Goal: Information Seeking & Learning: Check status

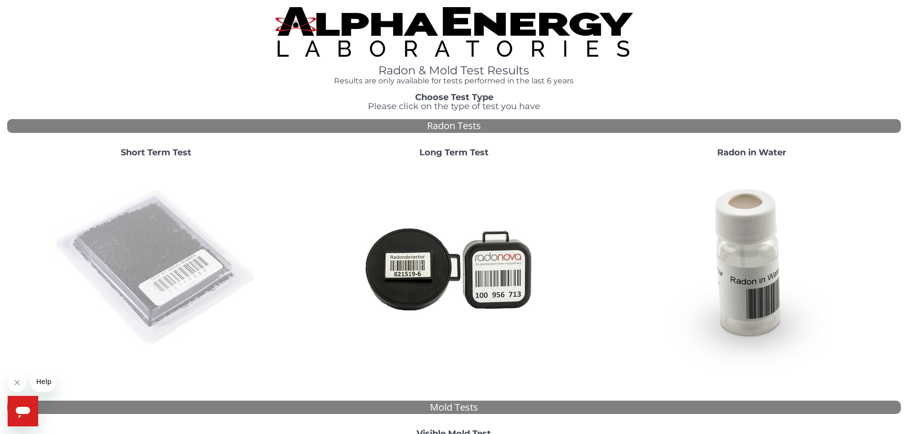
click at [136, 212] on img at bounding box center [155, 267] width 205 height 205
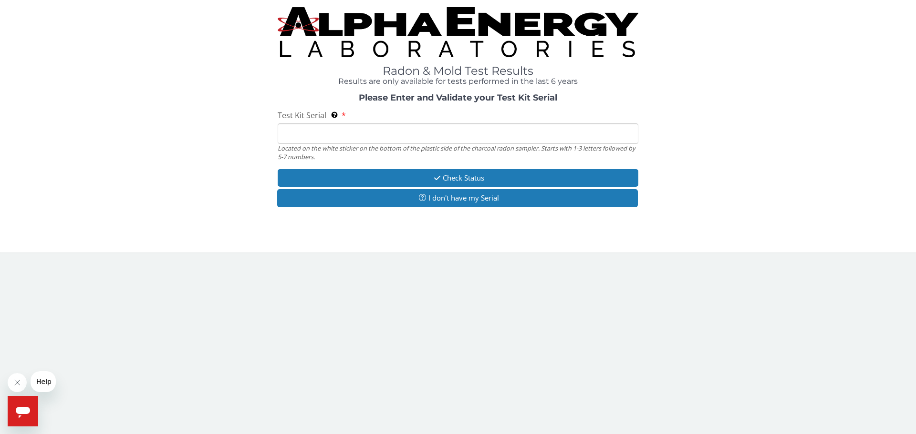
click at [353, 134] on input "Test Kit Serial Located on the white sticker on the bottom of the plastic side …" at bounding box center [458, 134] width 361 height 21
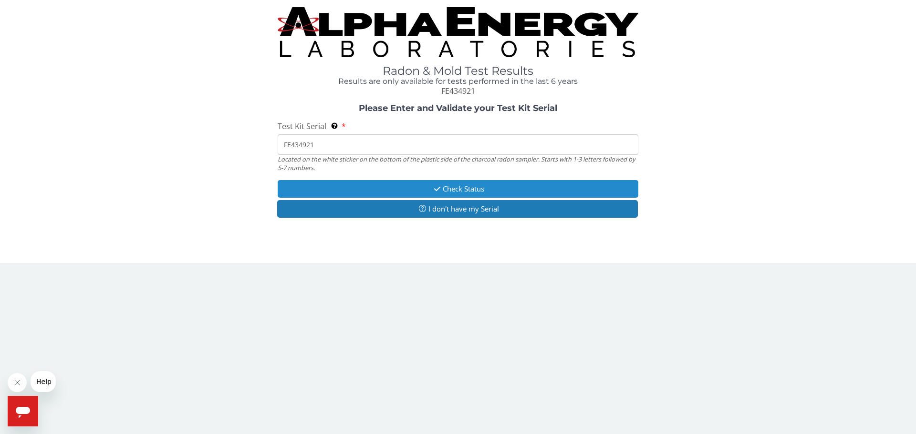
type input "FE434921"
click at [367, 186] on button "Check Status" at bounding box center [458, 189] width 361 height 18
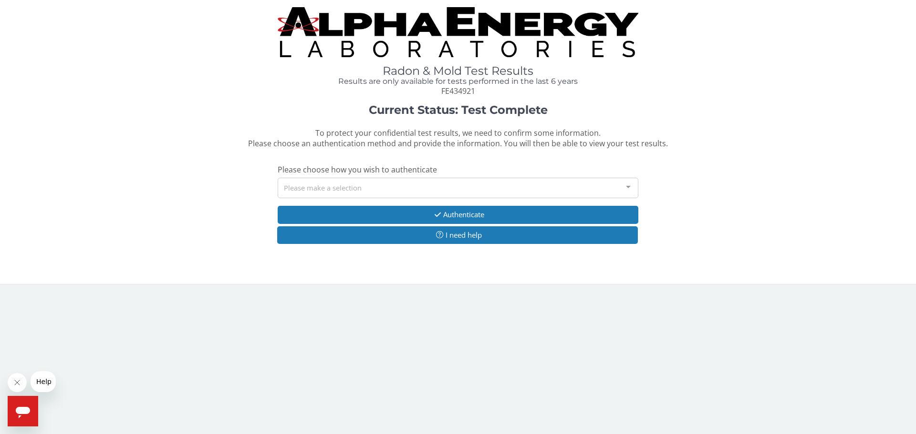
click at [367, 186] on div "Please make a selection" at bounding box center [458, 188] width 361 height 21
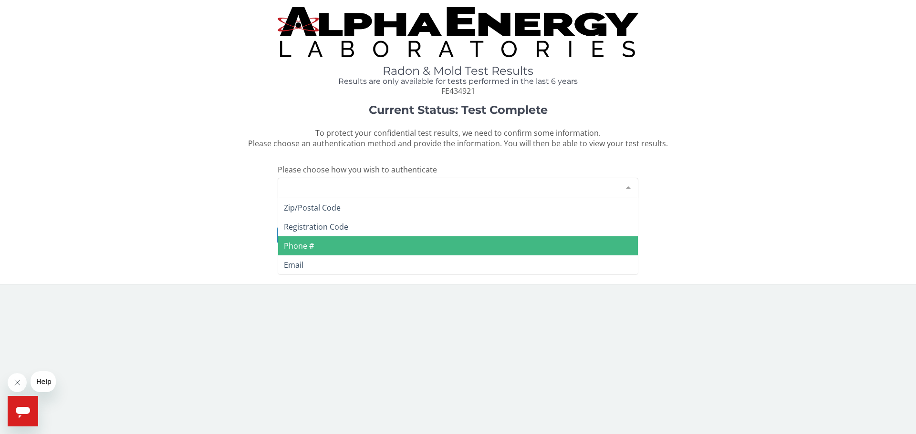
click at [301, 245] on span "Phone #" at bounding box center [299, 246] width 30 height 10
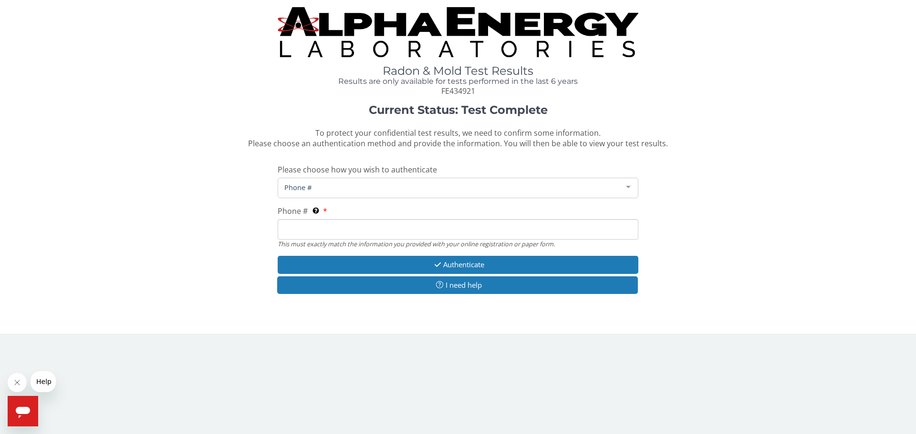
click at [301, 227] on input "Phone # This must exactly match the information you provided with your online r…" at bounding box center [458, 229] width 361 height 21
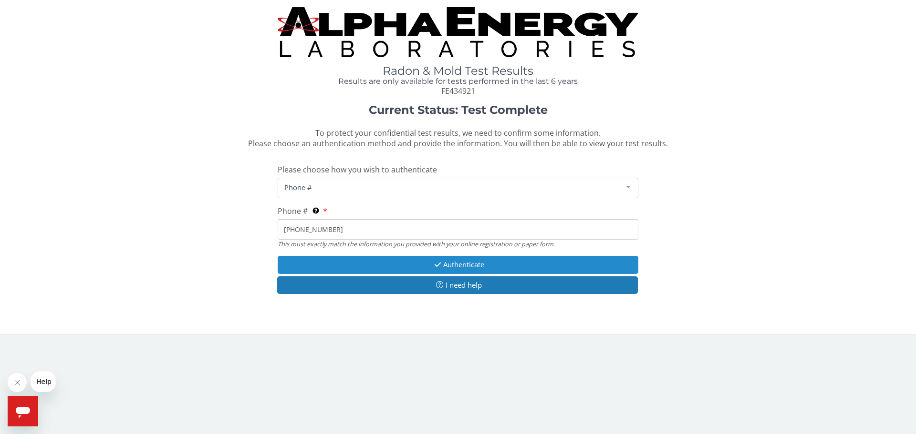
type input "[PHONE_NUMBER]"
click at [357, 261] on button "Authenticate" at bounding box center [458, 265] width 361 height 18
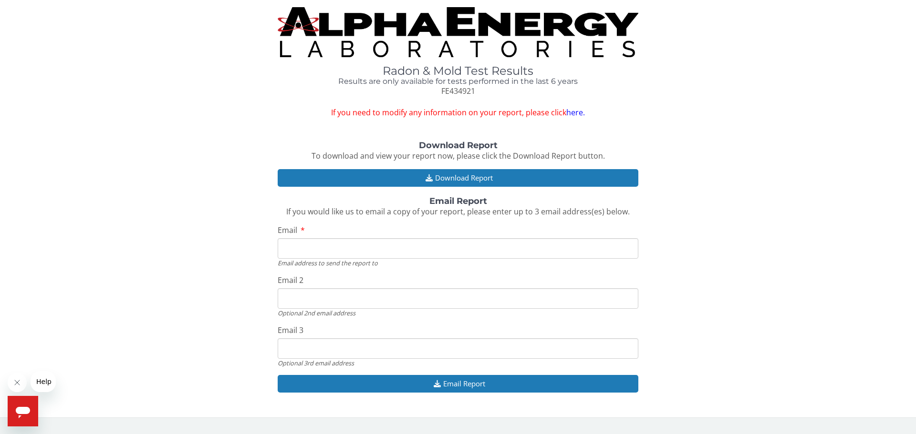
click at [293, 245] on input "Email" at bounding box center [458, 248] width 361 height 21
type input "[PERSON_NAME][EMAIL_ADDRESS][DOMAIN_NAME]"
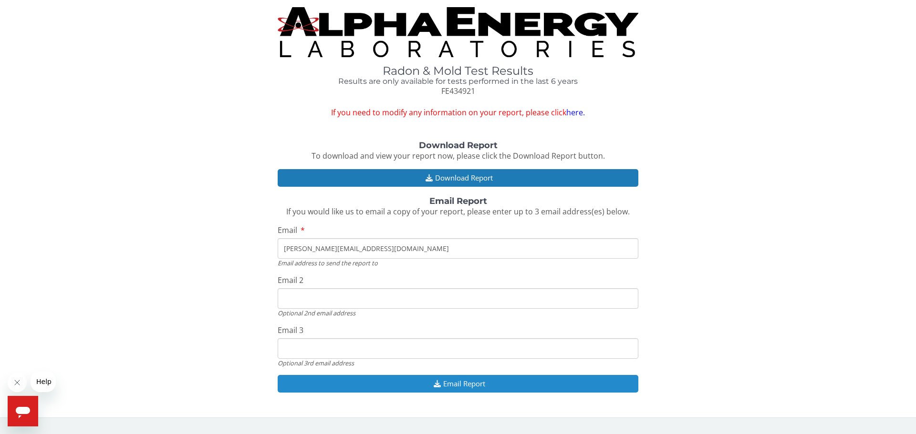
click at [425, 384] on button "Email Report" at bounding box center [458, 384] width 361 height 18
